Goal: Check status: Check status

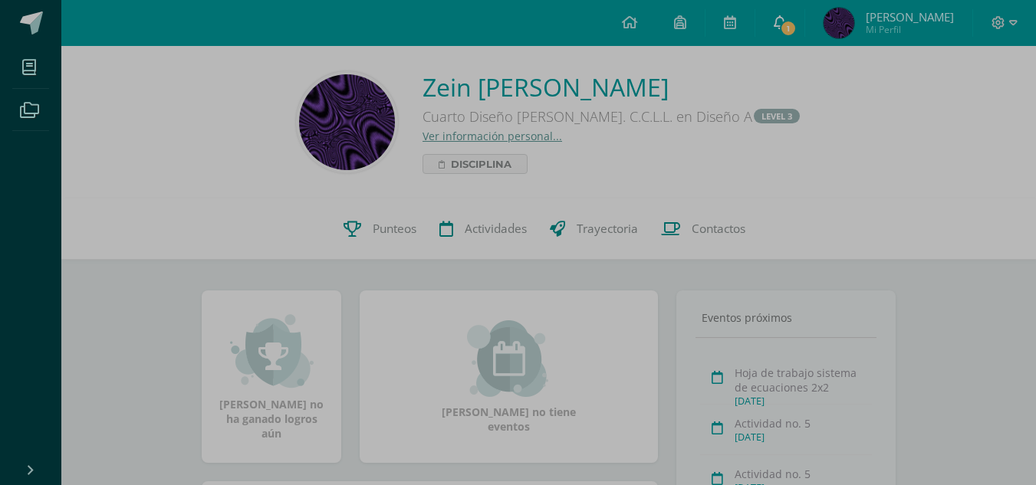
click at [797, 31] on span "1" at bounding box center [788, 28] width 17 height 17
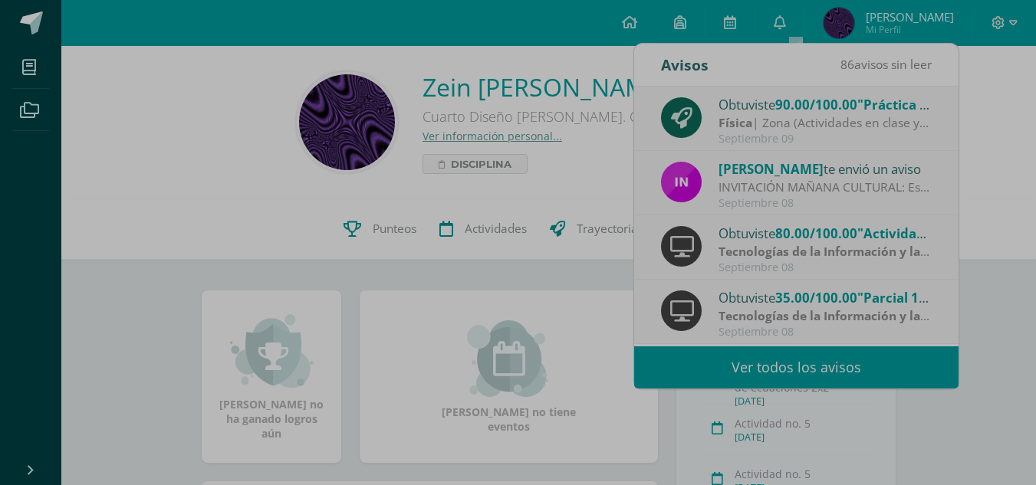
click at [766, 113] on div "Obtuviste 90.00/100.00 "Práctica trabajo de [PERSON_NAME], y consumo de energía…" at bounding box center [824, 104] width 213 height 20
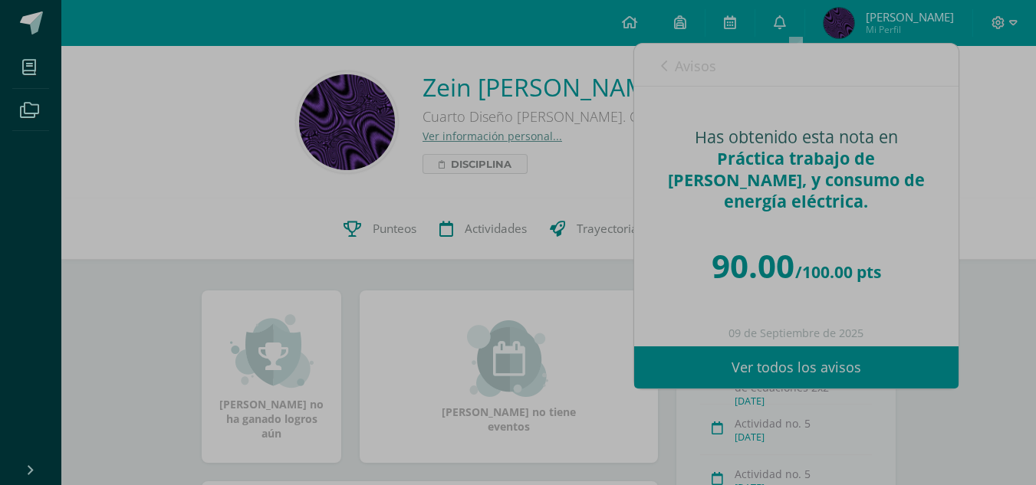
click at [498, 156] on span "Disciplina" at bounding box center [481, 164] width 61 height 18
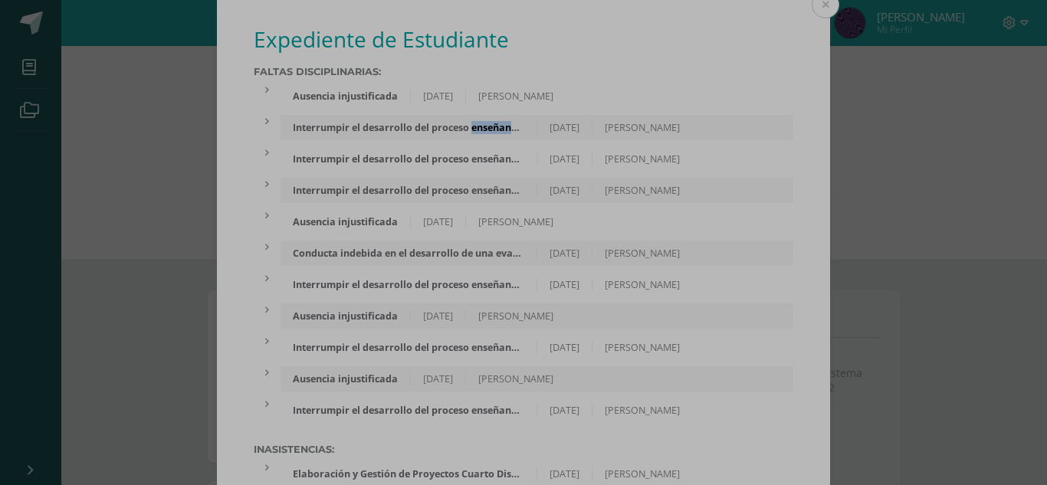
click at [498, 156] on div "Faltas Disciplinarias: Ausencia injustificada [DATE] [PERSON_NAME] Reporte por …" at bounding box center [524, 244] width 540 height 357
click at [814, 3] on button at bounding box center [826, 5] width 28 height 28
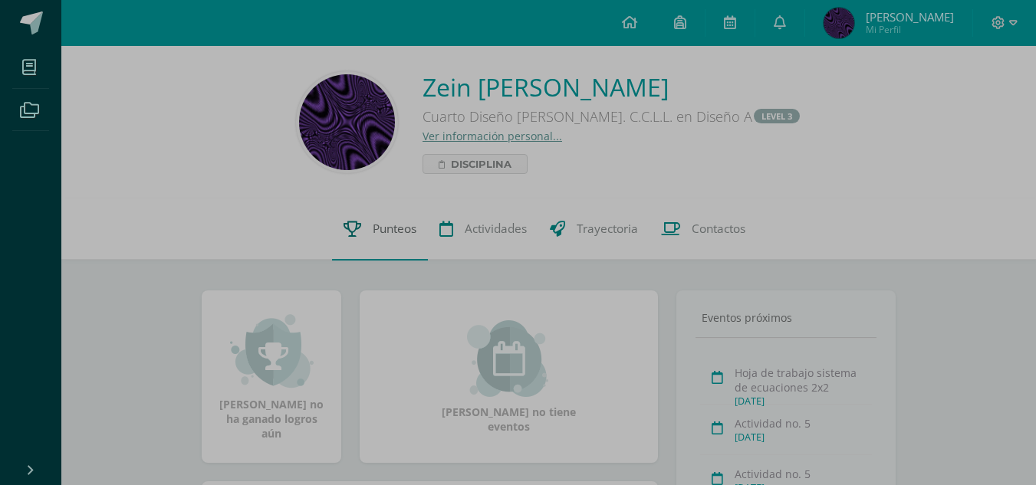
click at [396, 237] on span "Punteos" at bounding box center [395, 230] width 44 height 16
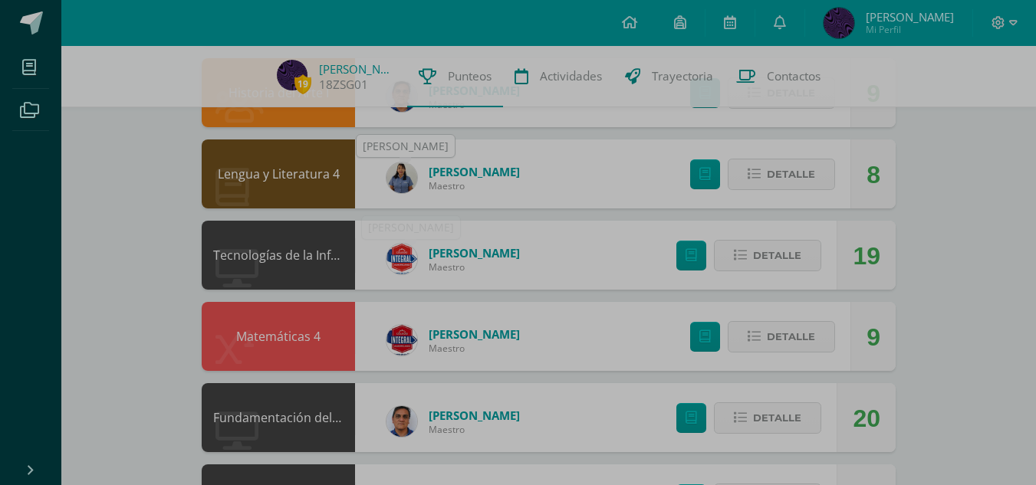
scroll to position [276, 0]
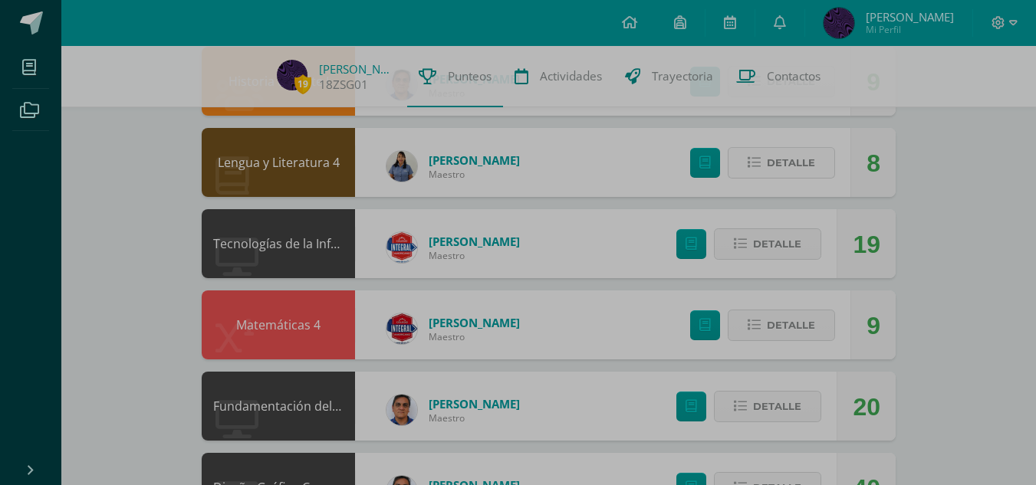
click at [806, 172] on span "Detalle" at bounding box center [791, 163] width 48 height 28
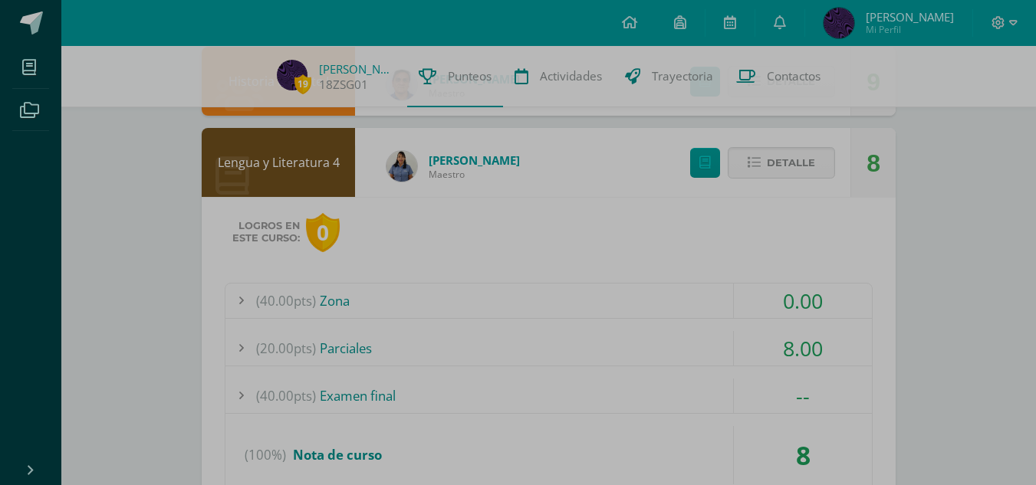
click at [349, 297] on div "(40.00pts) Zona" at bounding box center [548, 301] width 646 height 35
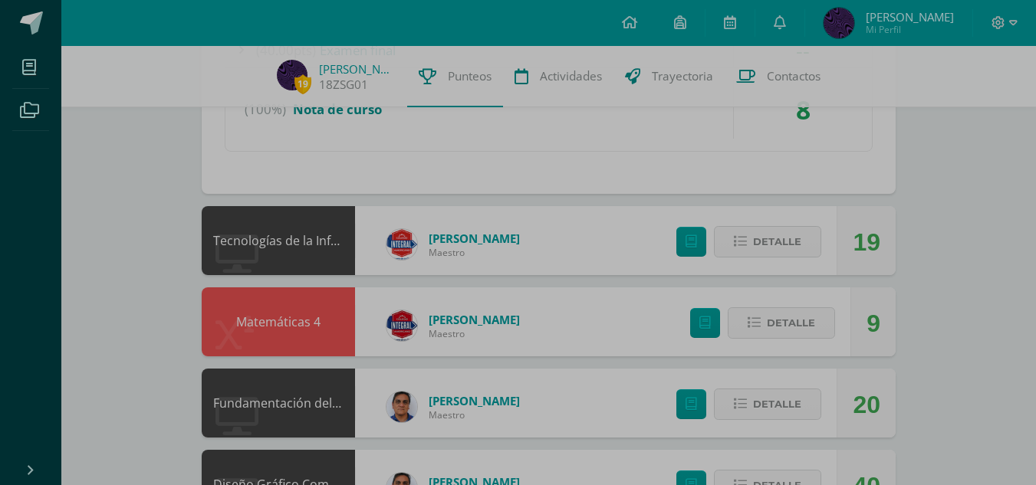
scroll to position [828, 0]
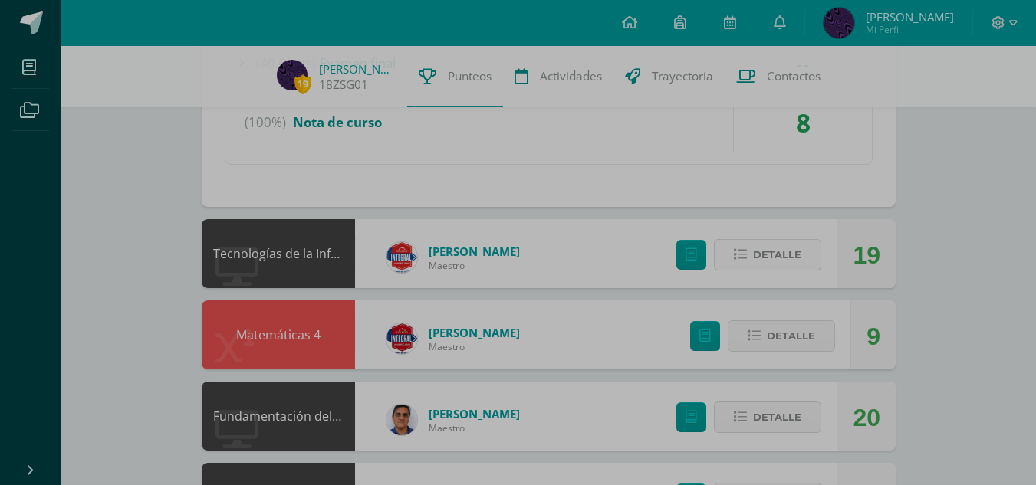
click at [784, 264] on span "Detalle" at bounding box center [777, 255] width 48 height 28
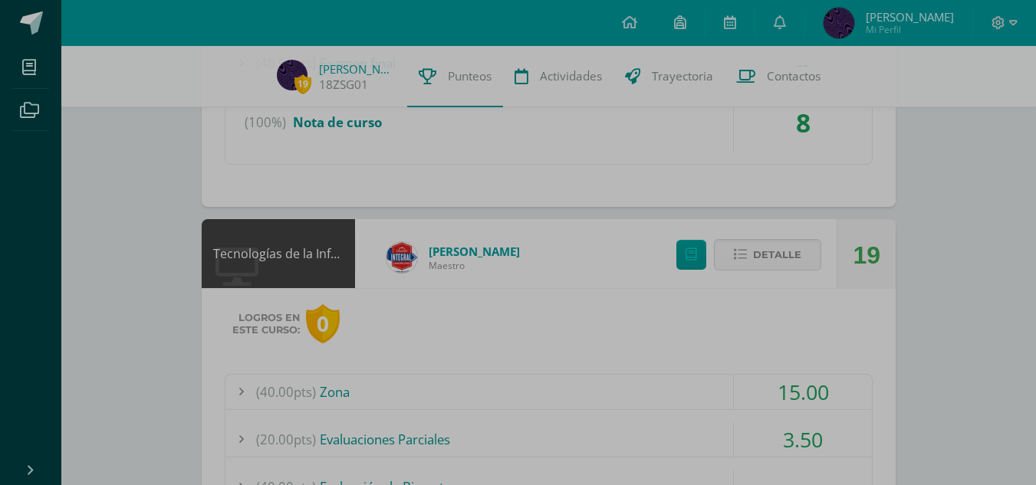
click at [324, 390] on div "(40.00pts) Zona" at bounding box center [548, 392] width 646 height 35
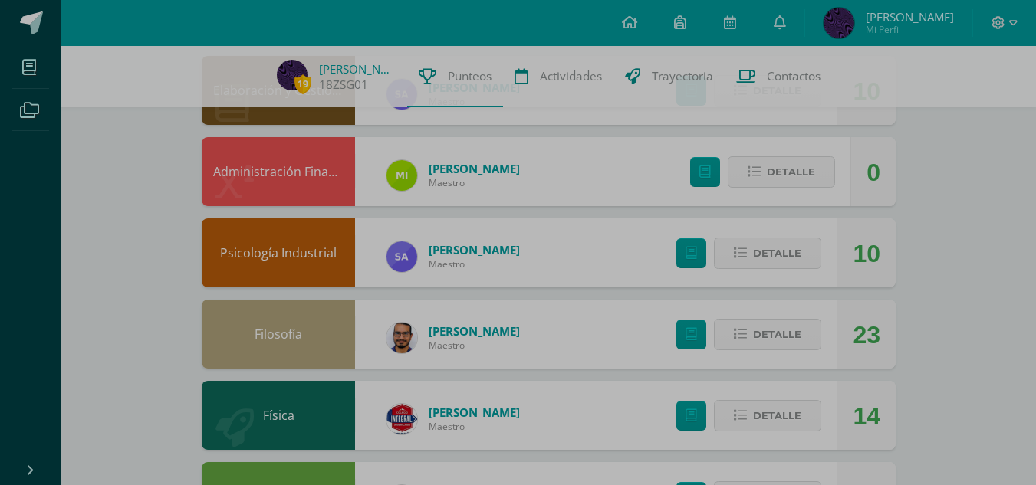
scroll to position [1590, 0]
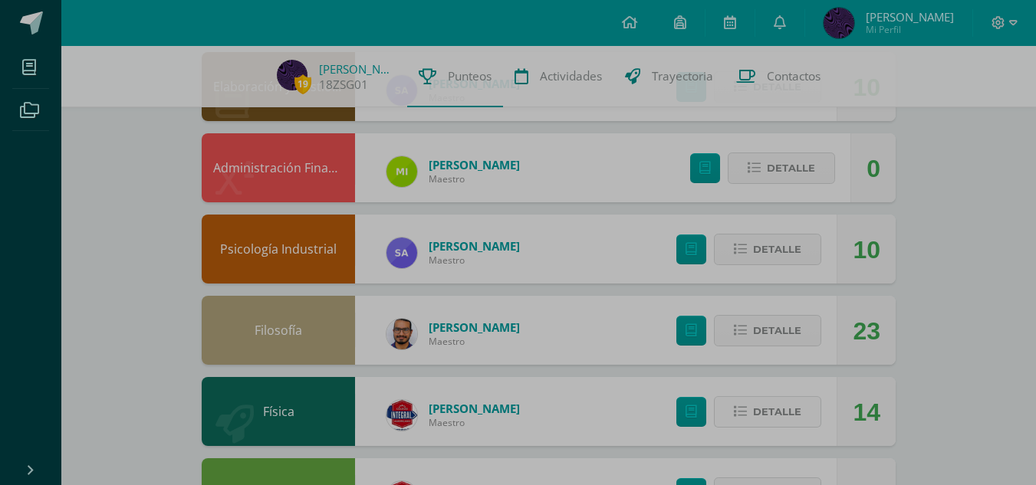
click at [753, 403] on button "Detalle" at bounding box center [767, 411] width 107 height 31
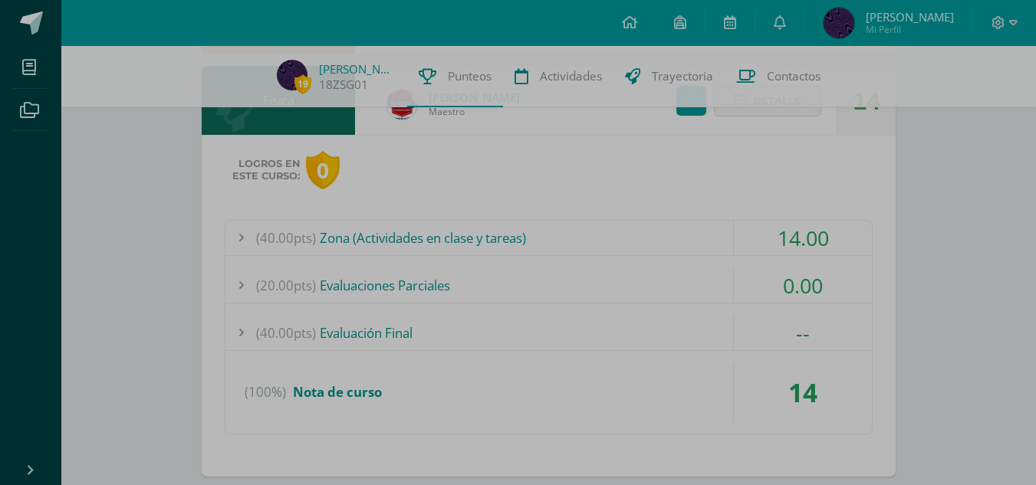
scroll to position [1927, 0]
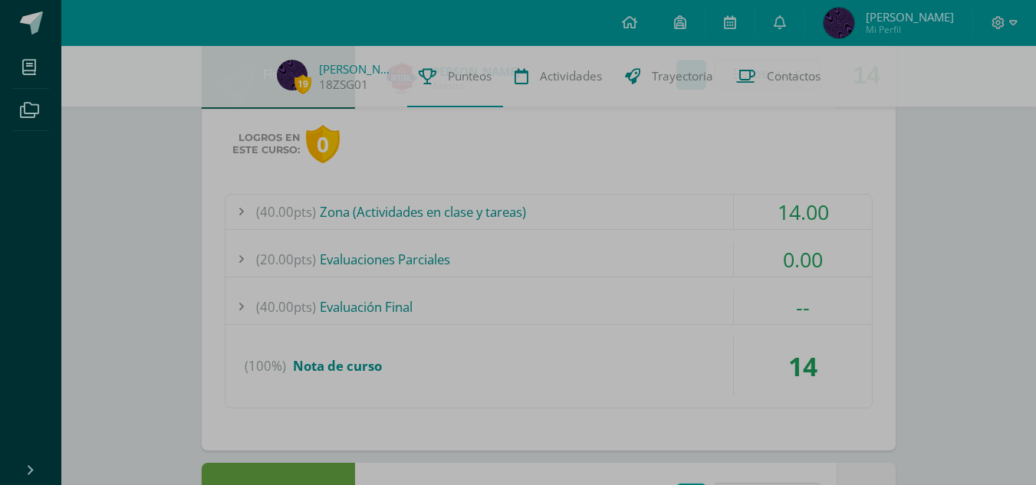
click at [468, 228] on div "(40.00pts) Zona (Actividades en clase y tareas)" at bounding box center [548, 212] width 646 height 35
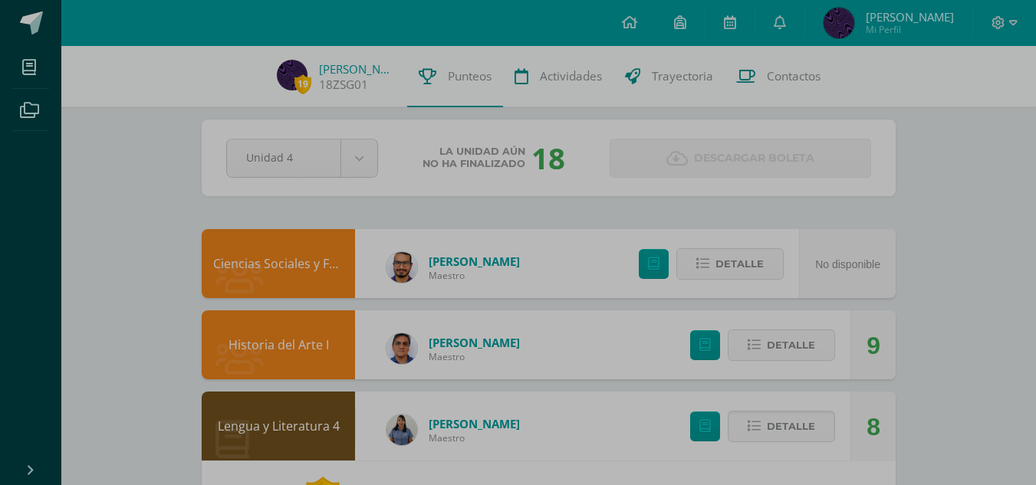
scroll to position [0, 0]
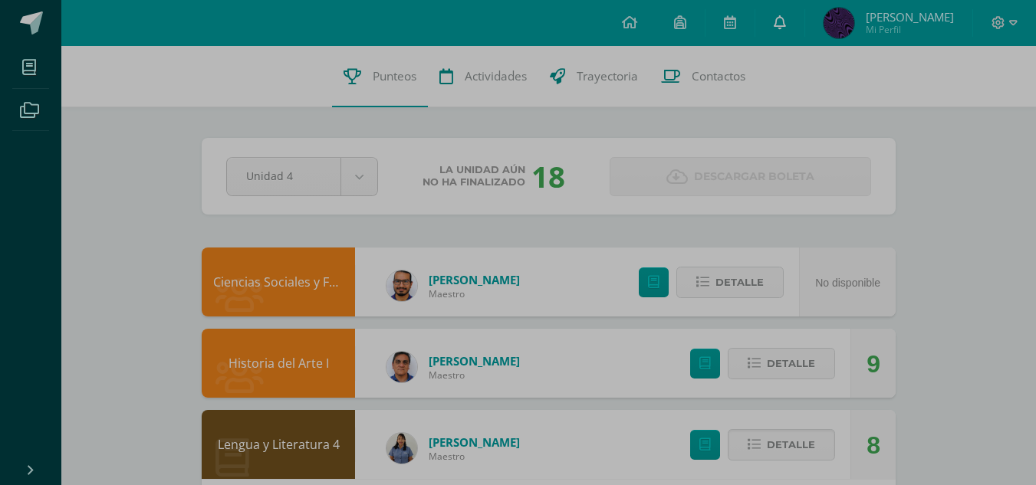
click at [786, 23] on icon at bounding box center [780, 22] width 12 height 14
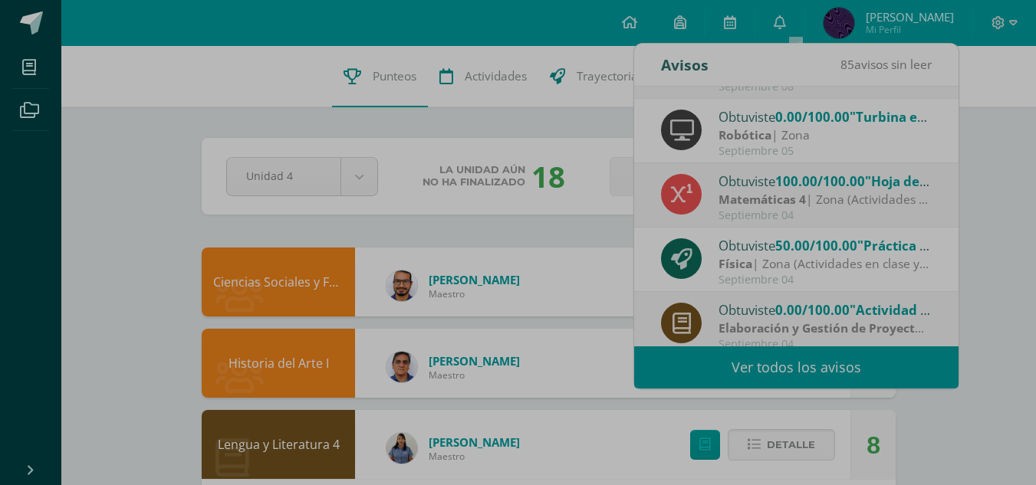
scroll to position [255, 0]
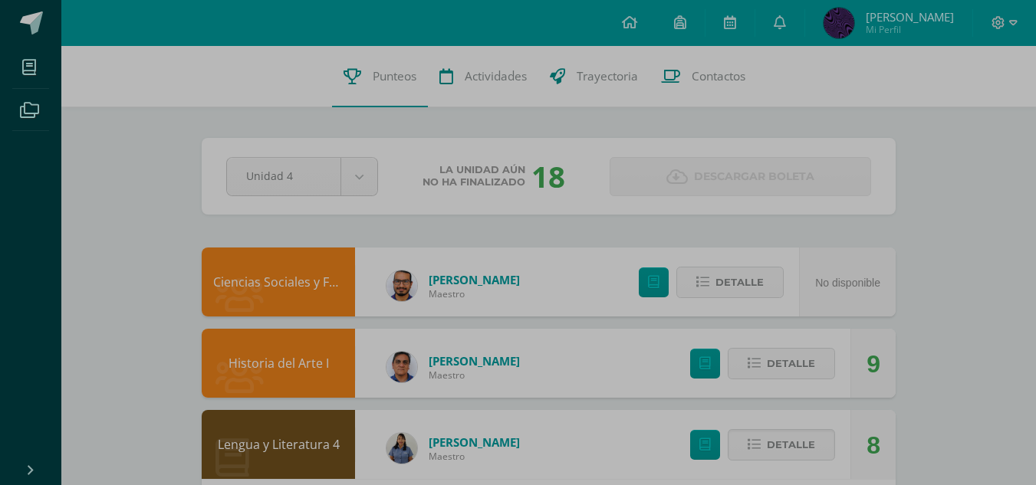
click at [394, 80] on span "Punteos" at bounding box center [395, 76] width 44 height 16
